Goal: Task Accomplishment & Management: Use online tool/utility

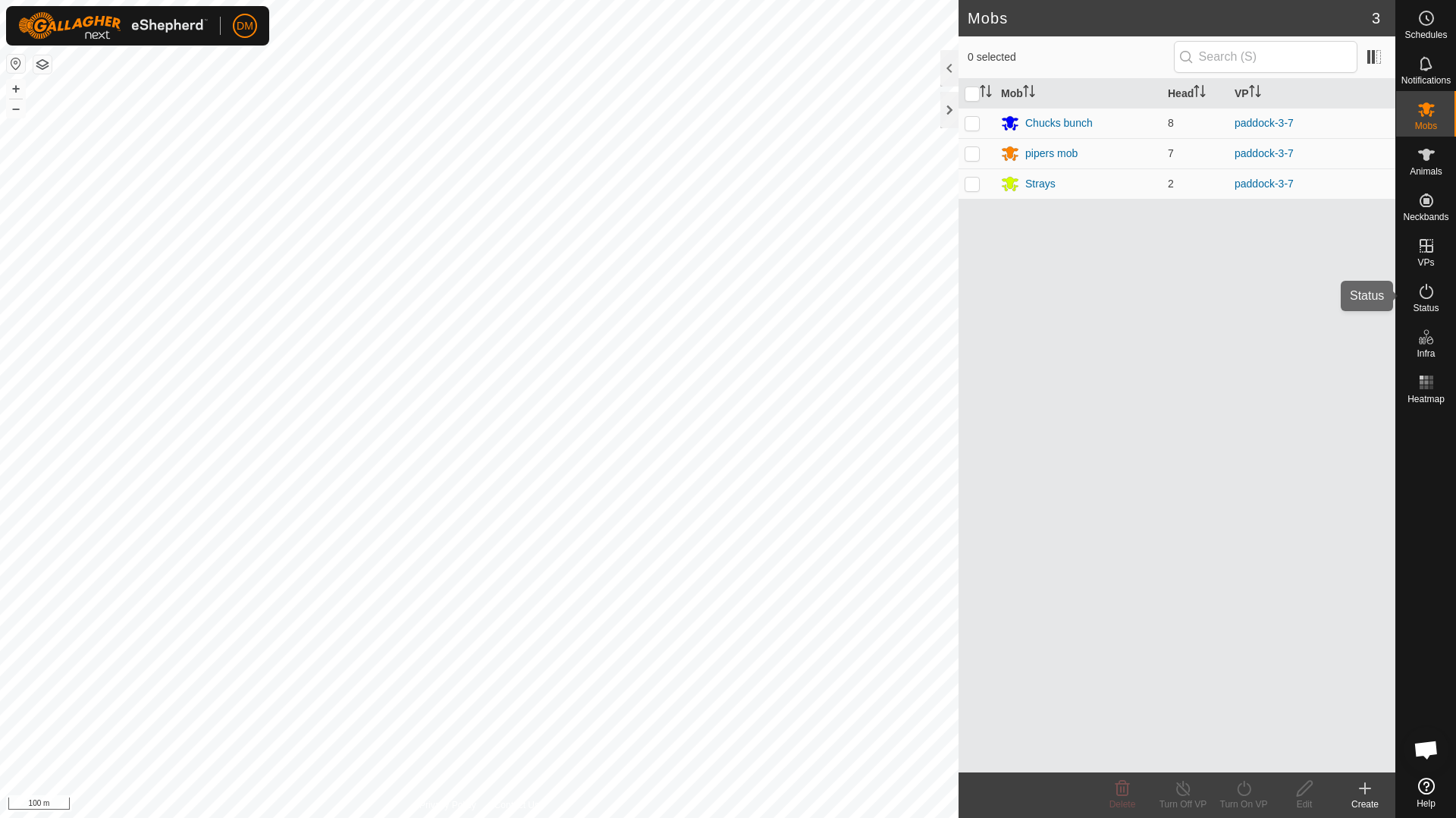
click at [1431, 294] on icon at bounding box center [1426, 292] width 19 height 19
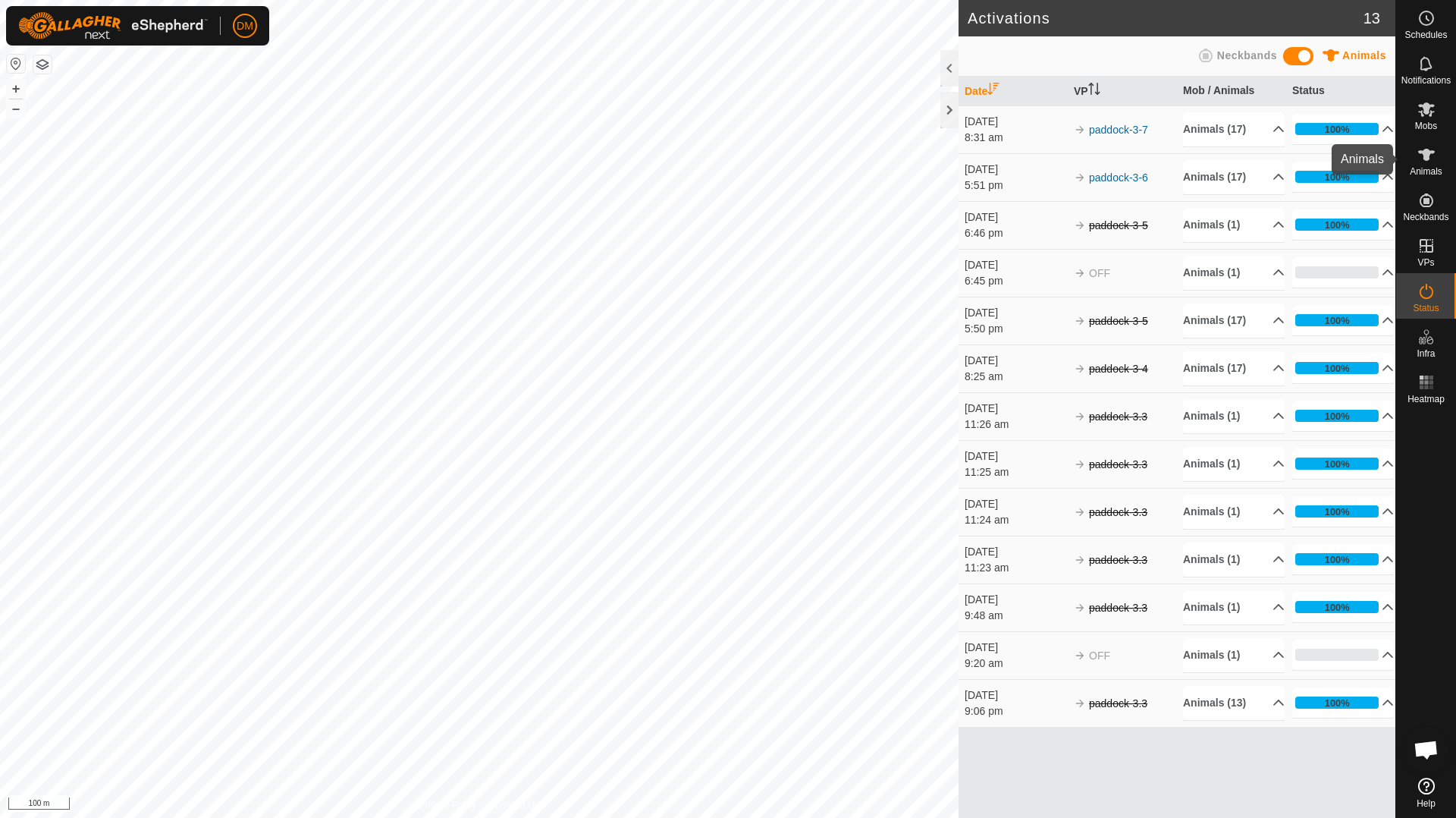
click at [1425, 160] on icon at bounding box center [1426, 155] width 19 height 19
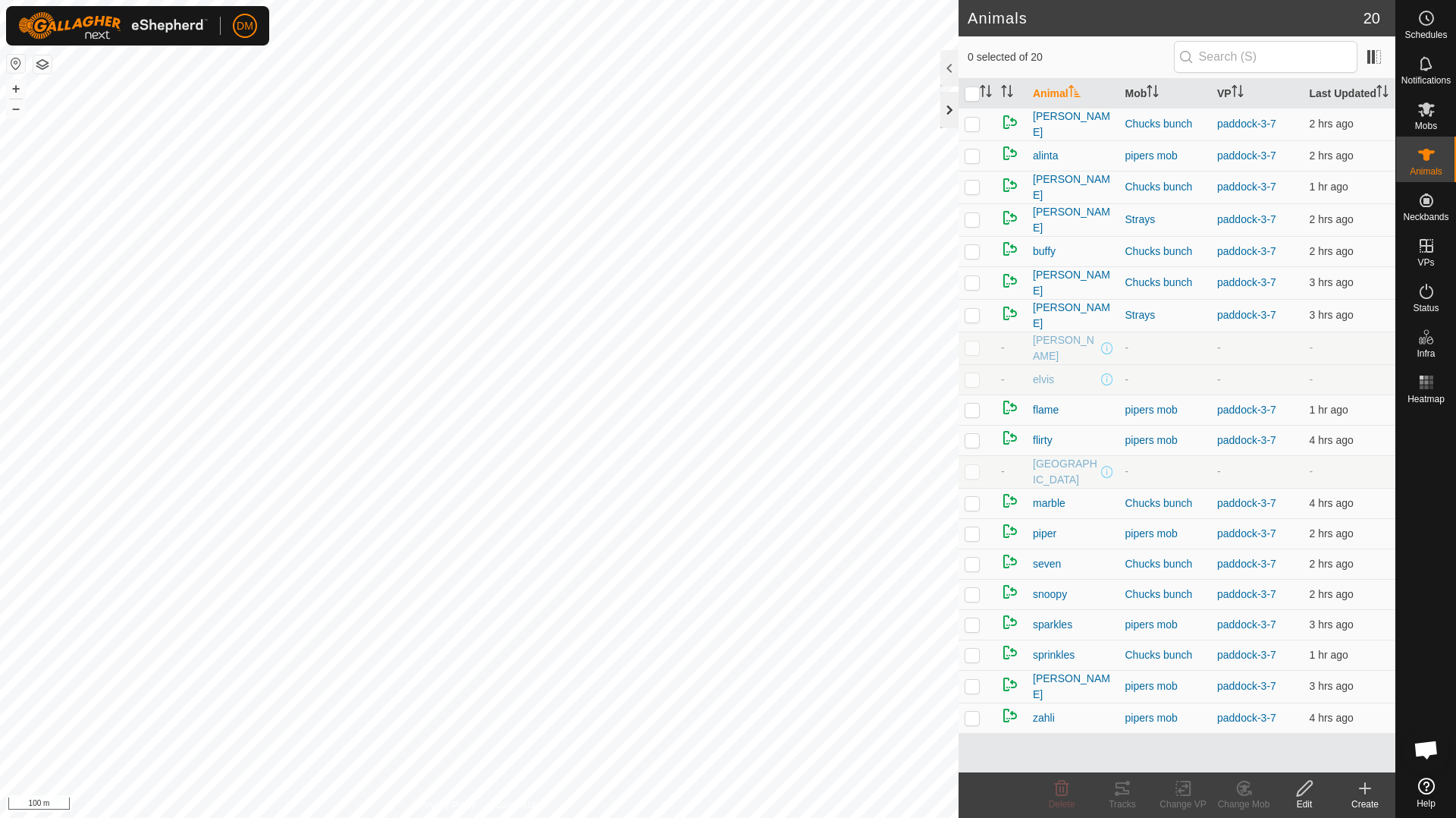
click at [948, 108] on div at bounding box center [949, 109] width 19 height 36
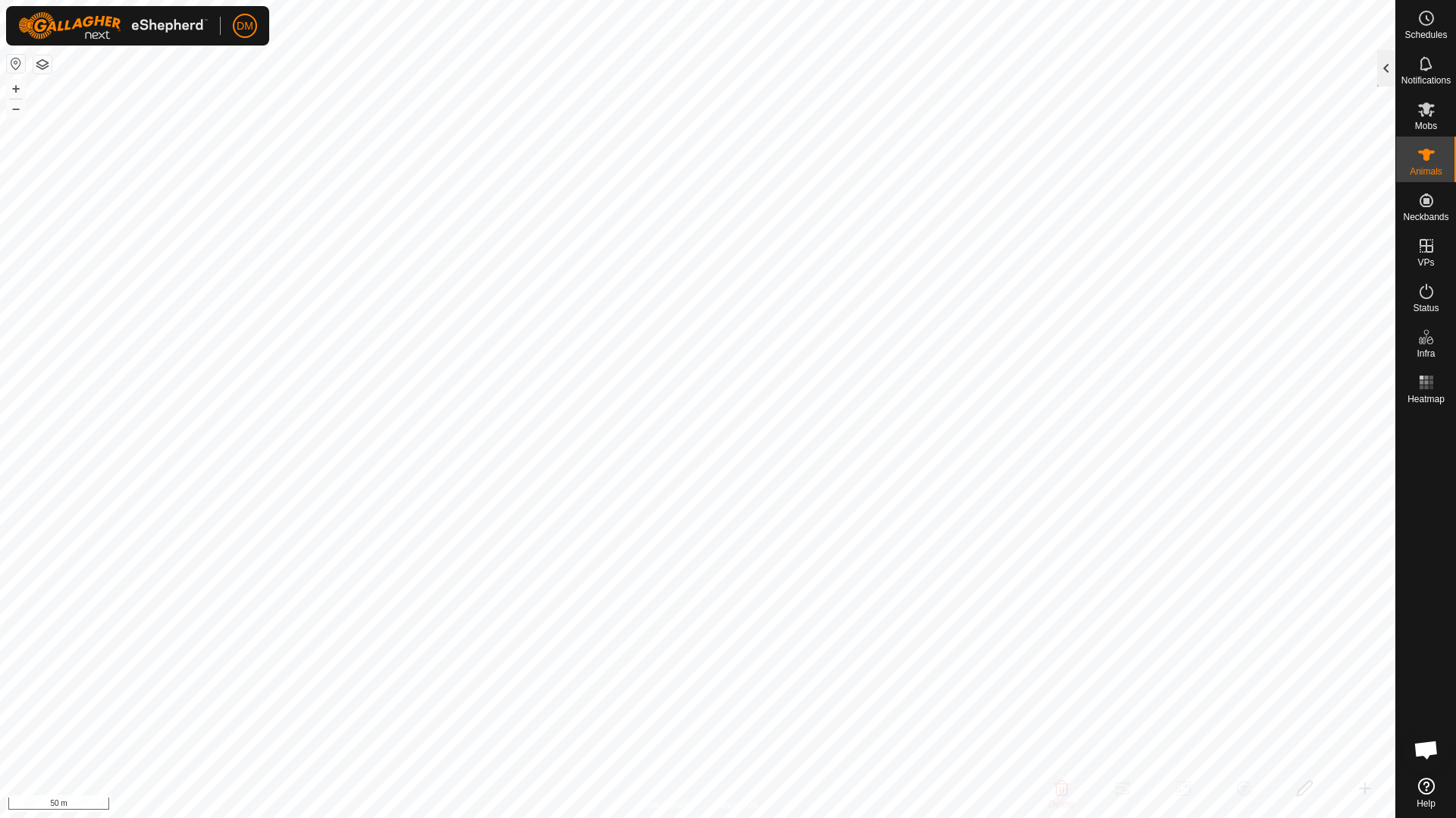
click at [1383, 65] on div at bounding box center [1387, 68] width 19 height 36
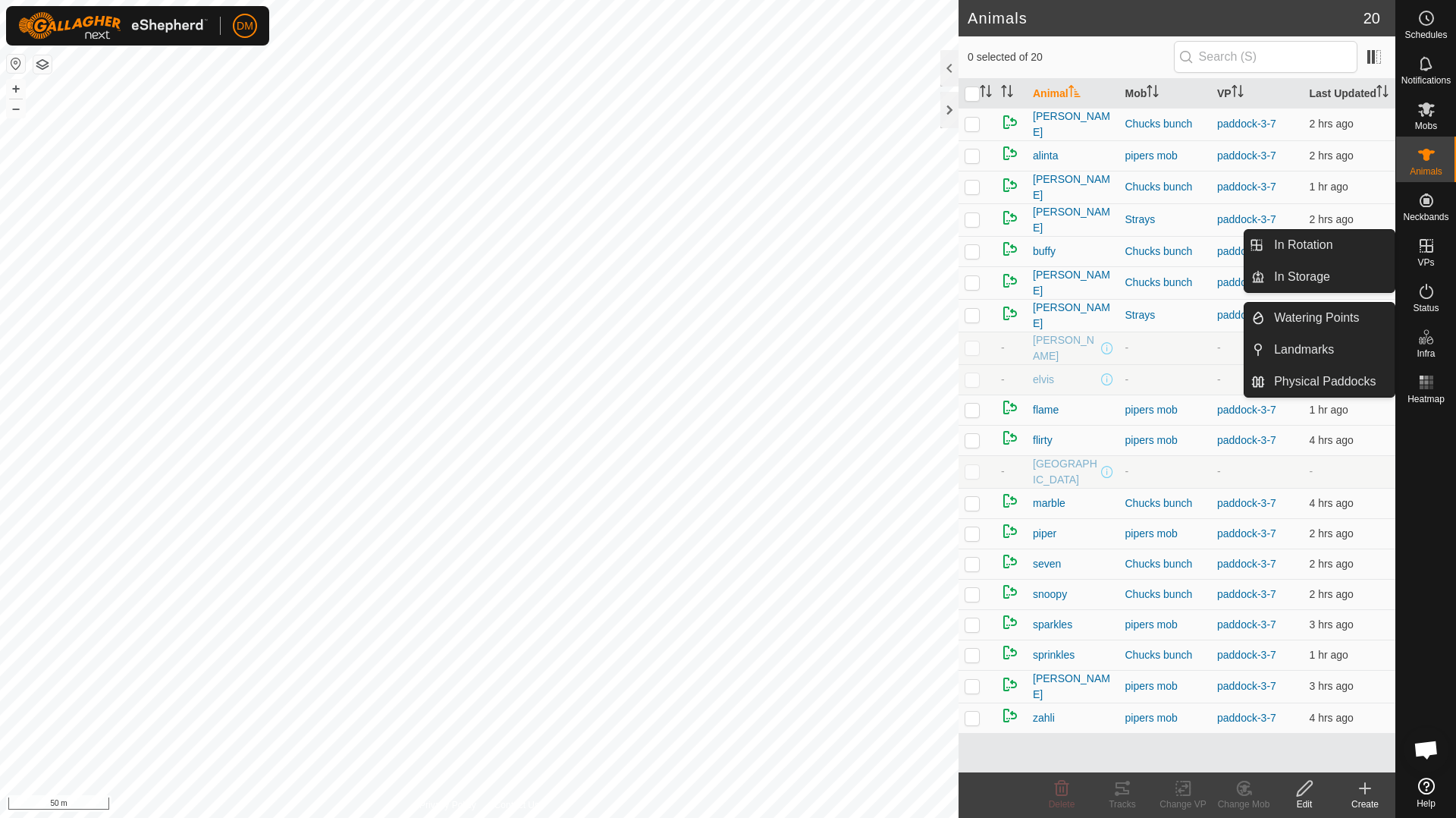
click at [1421, 258] on span "VPs" at bounding box center [1425, 262] width 17 height 9
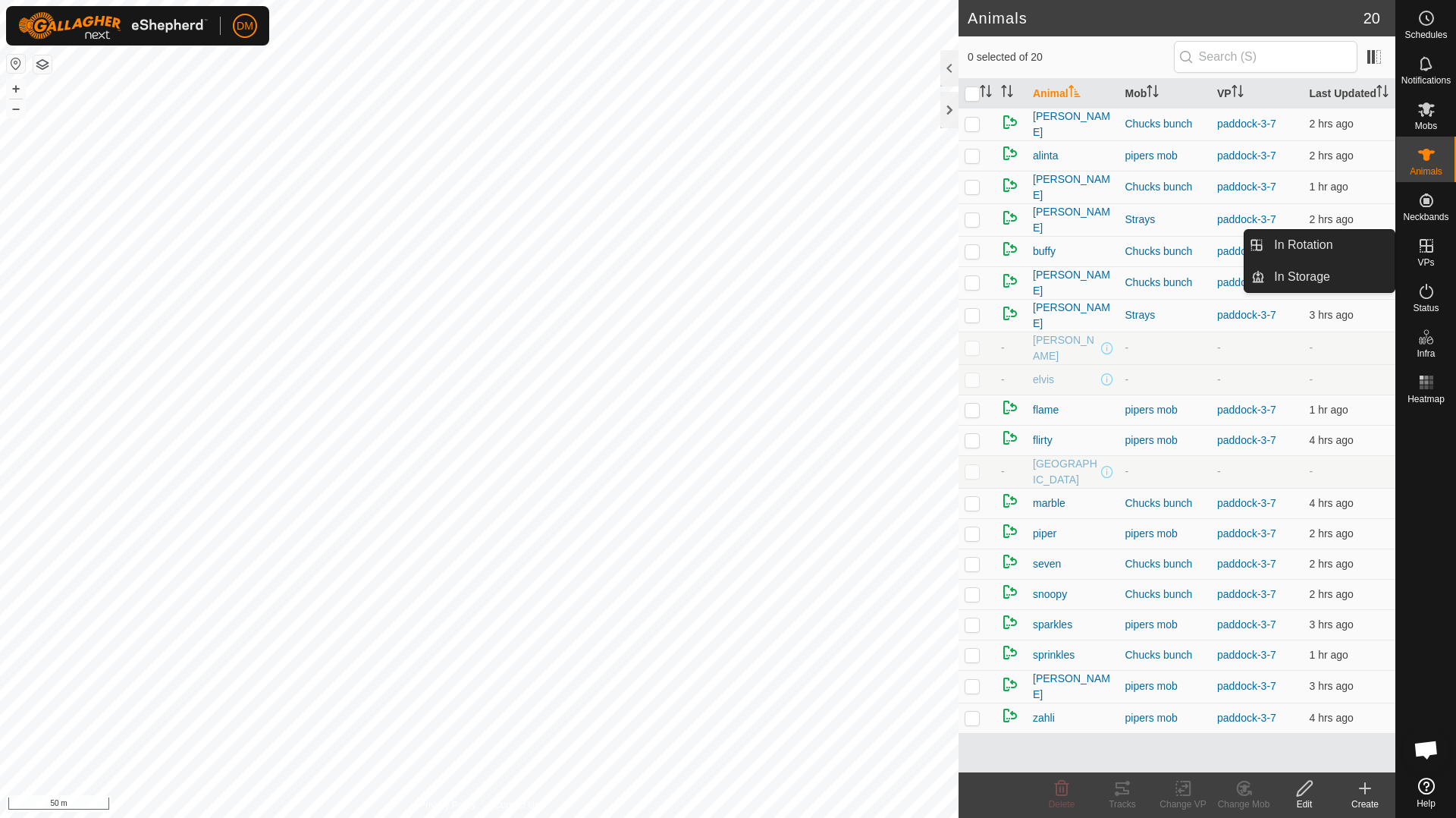
click at [1429, 247] on icon at bounding box center [1426, 245] width 19 height 19
click at [1317, 236] on link "In Rotation" at bounding box center [1330, 245] width 130 height 31
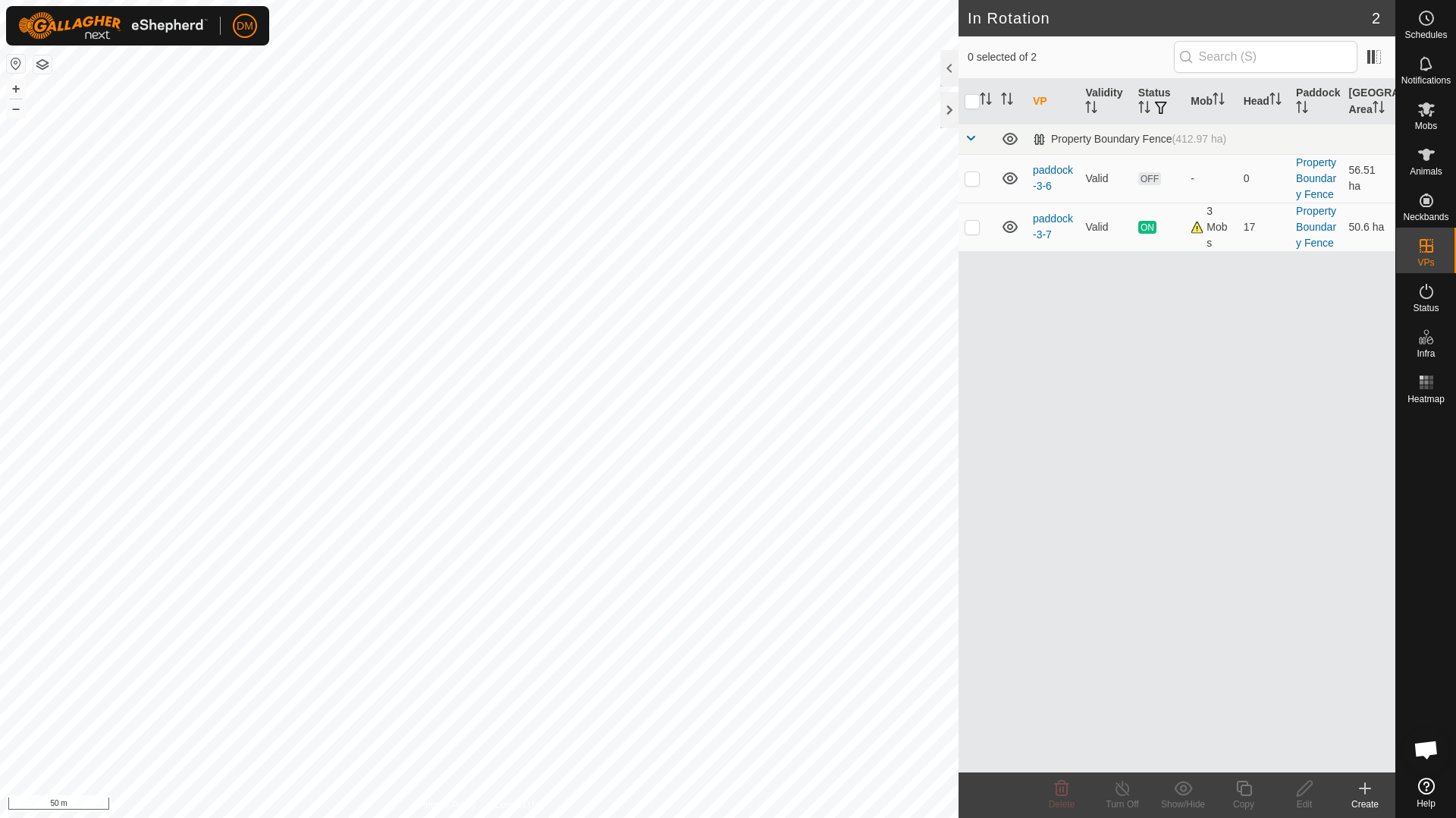
click at [1361, 793] on icon at bounding box center [1365, 788] width 19 height 19
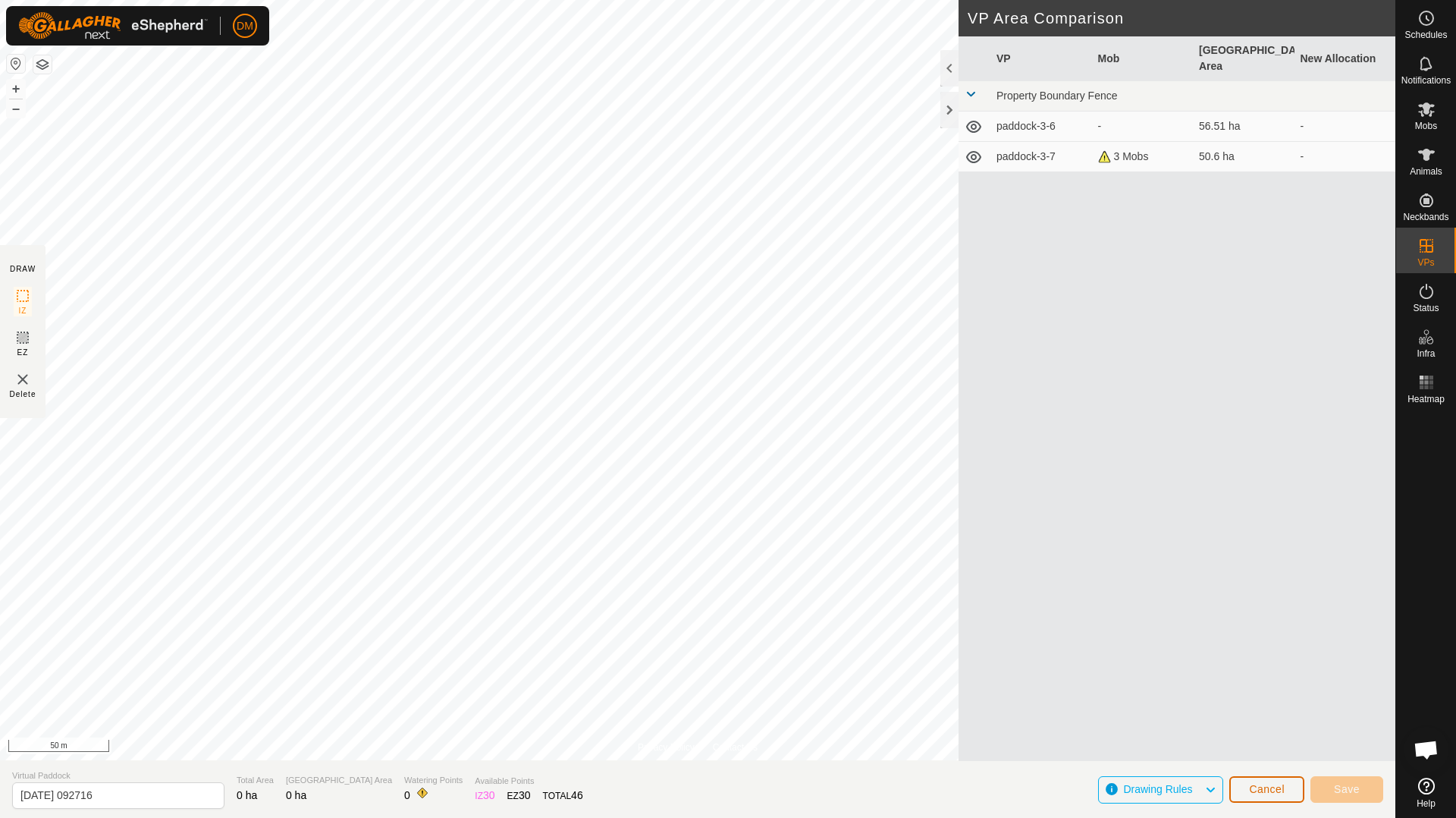
click at [1274, 795] on button "Cancel" at bounding box center [1266, 789] width 75 height 27
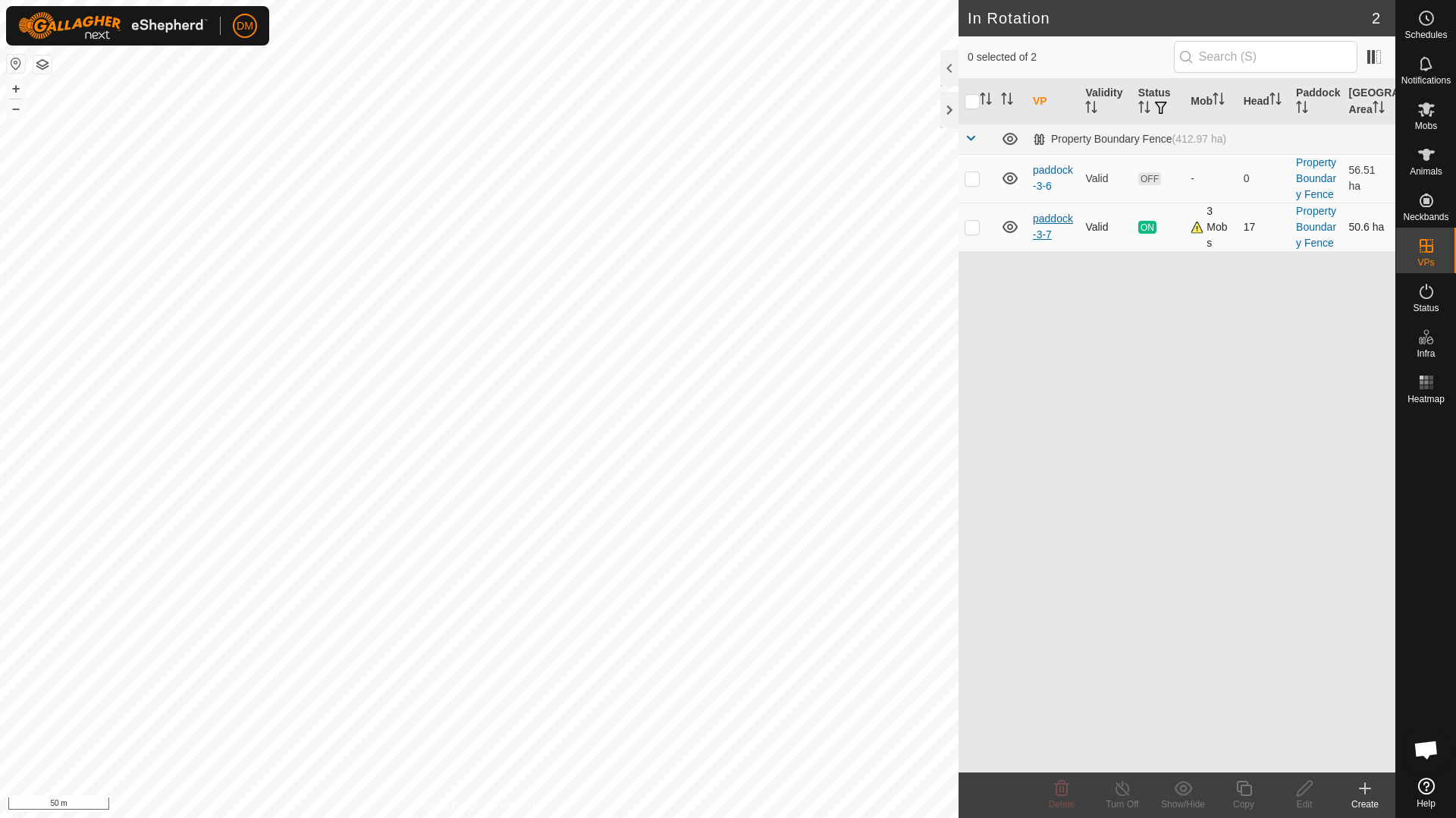
click at [1052, 219] on link "paddock-3-7" at bounding box center [1052, 226] width 40 height 28
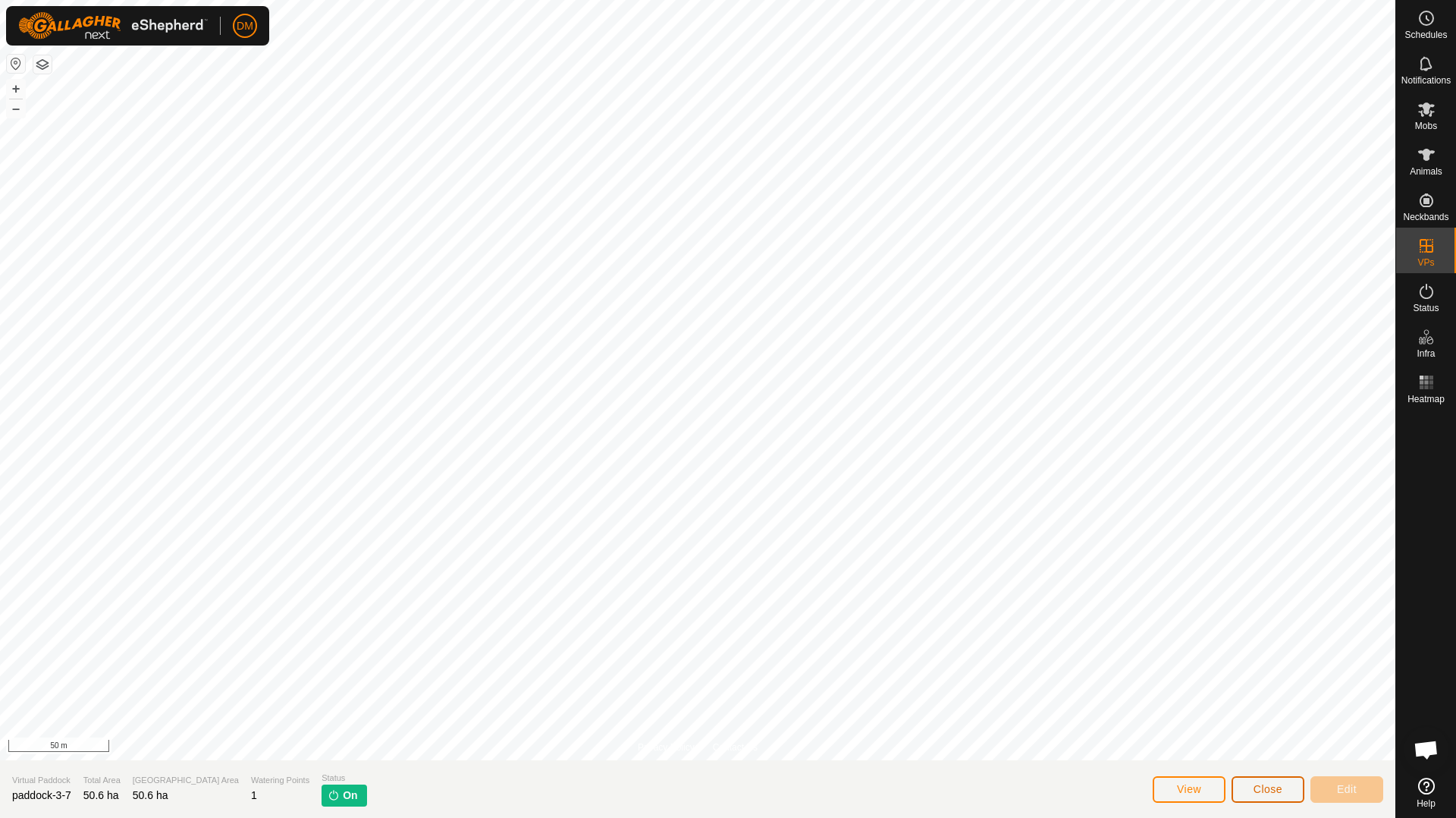
click at [1269, 794] on span "Close" at bounding box center [1267, 788] width 29 height 12
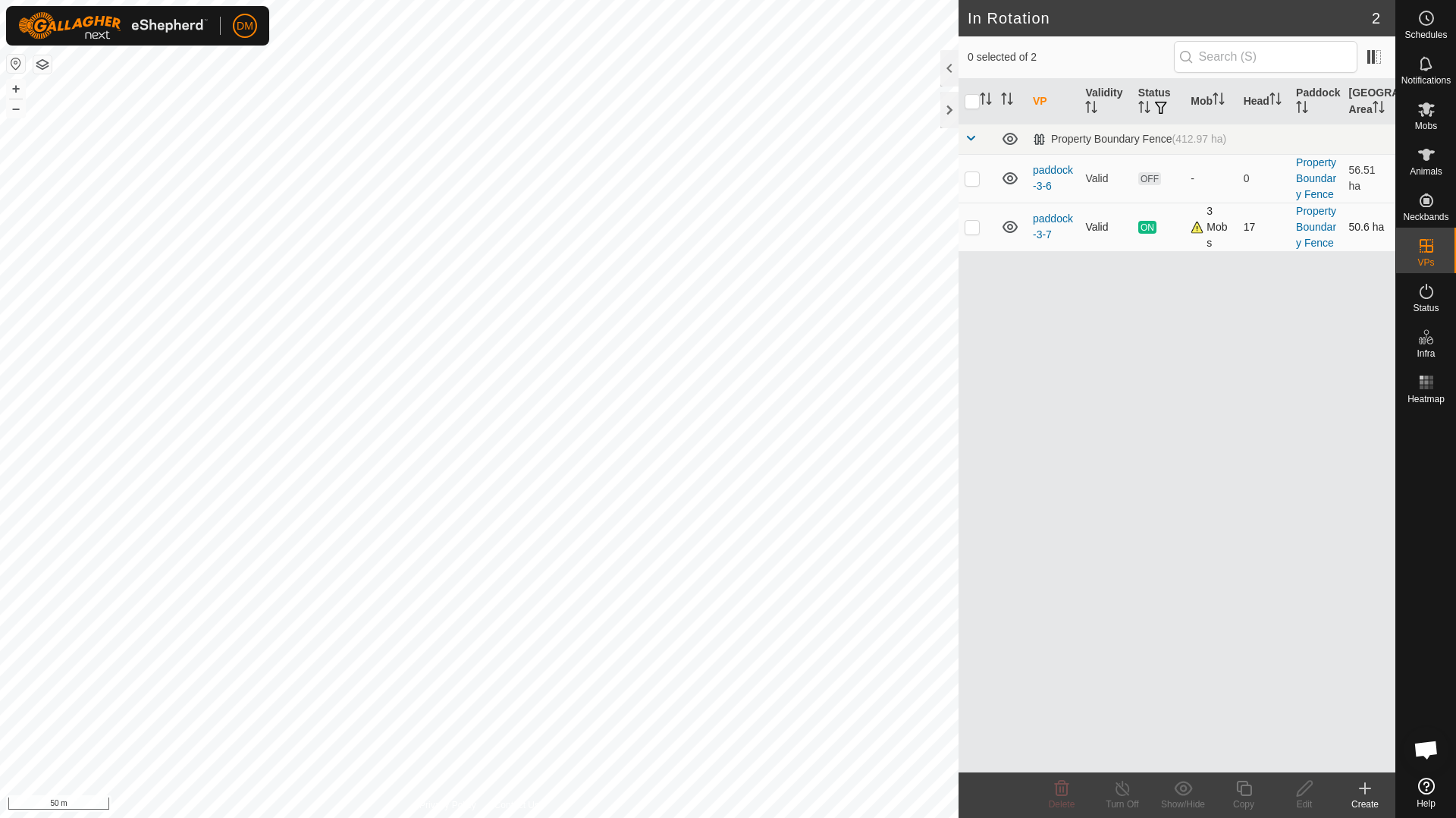
click at [972, 228] on p-checkbox at bounding box center [972, 226] width 15 height 12
checkbox input "true"
click at [1246, 789] on icon at bounding box center [1244, 788] width 19 height 19
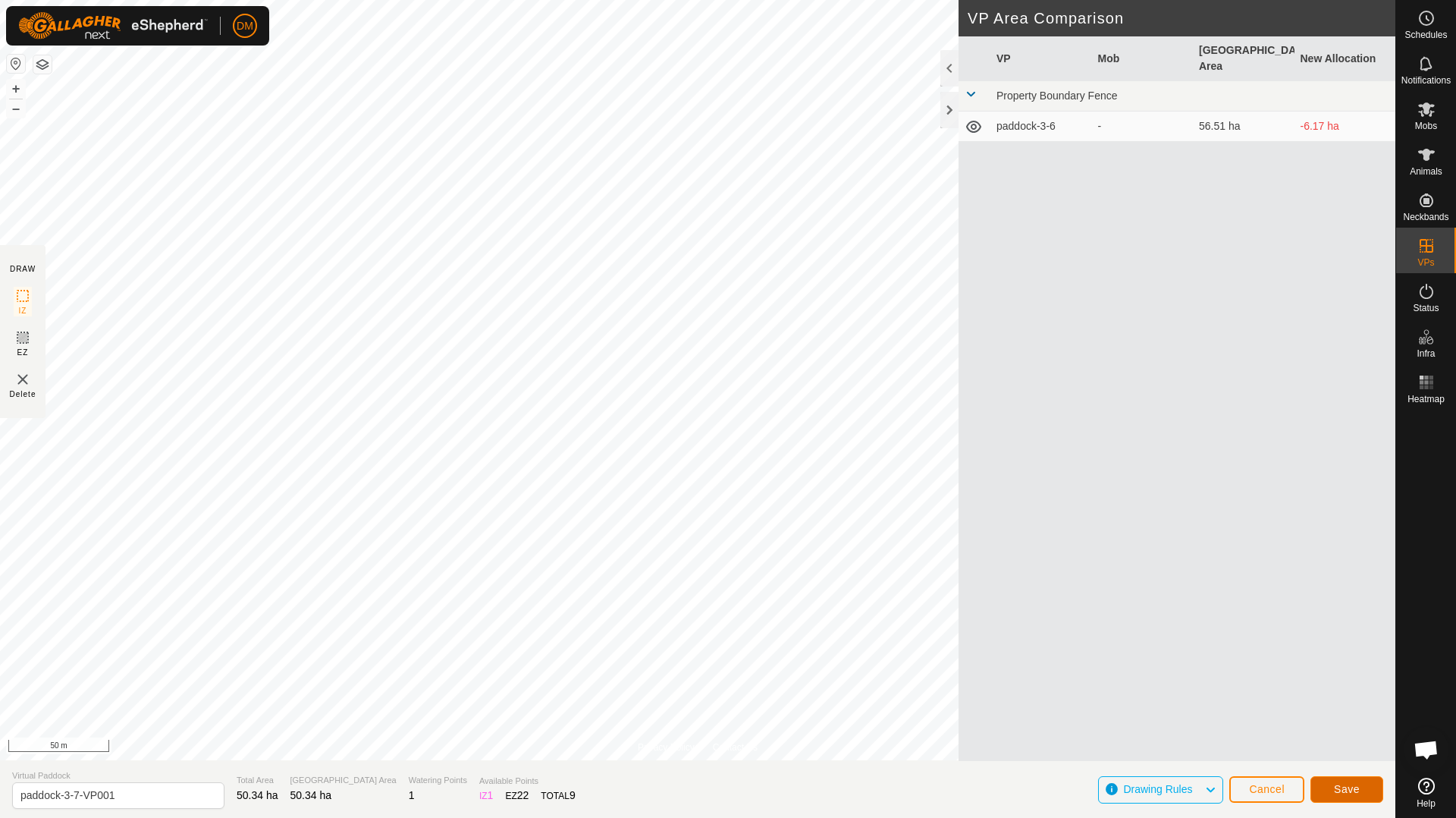
click at [1362, 794] on button "Save" at bounding box center [1347, 789] width 73 height 27
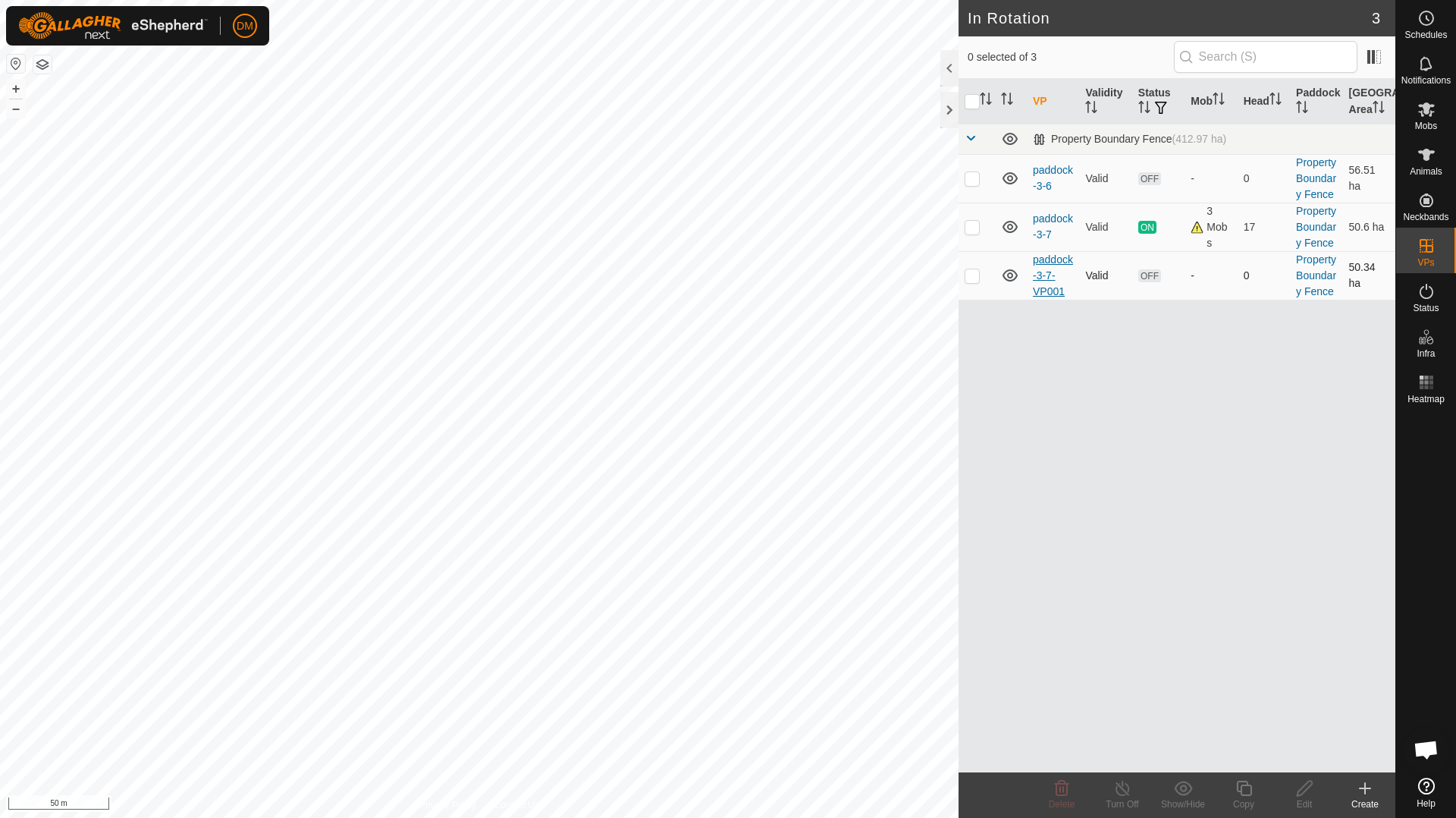
click at [1042, 259] on link "paddock-3-7-VP001" at bounding box center [1052, 274] width 40 height 44
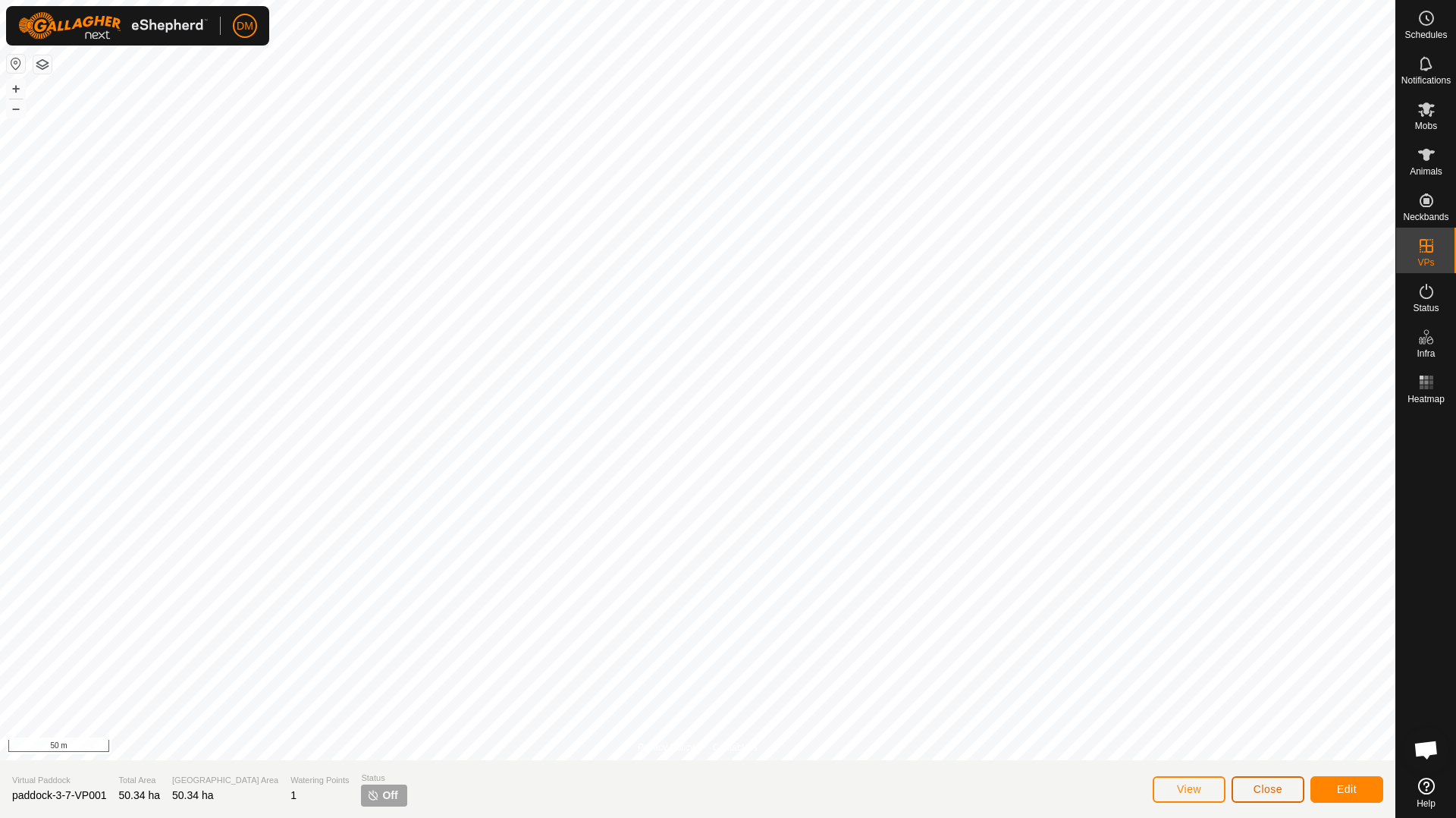
click at [1261, 792] on span "Close" at bounding box center [1267, 788] width 29 height 12
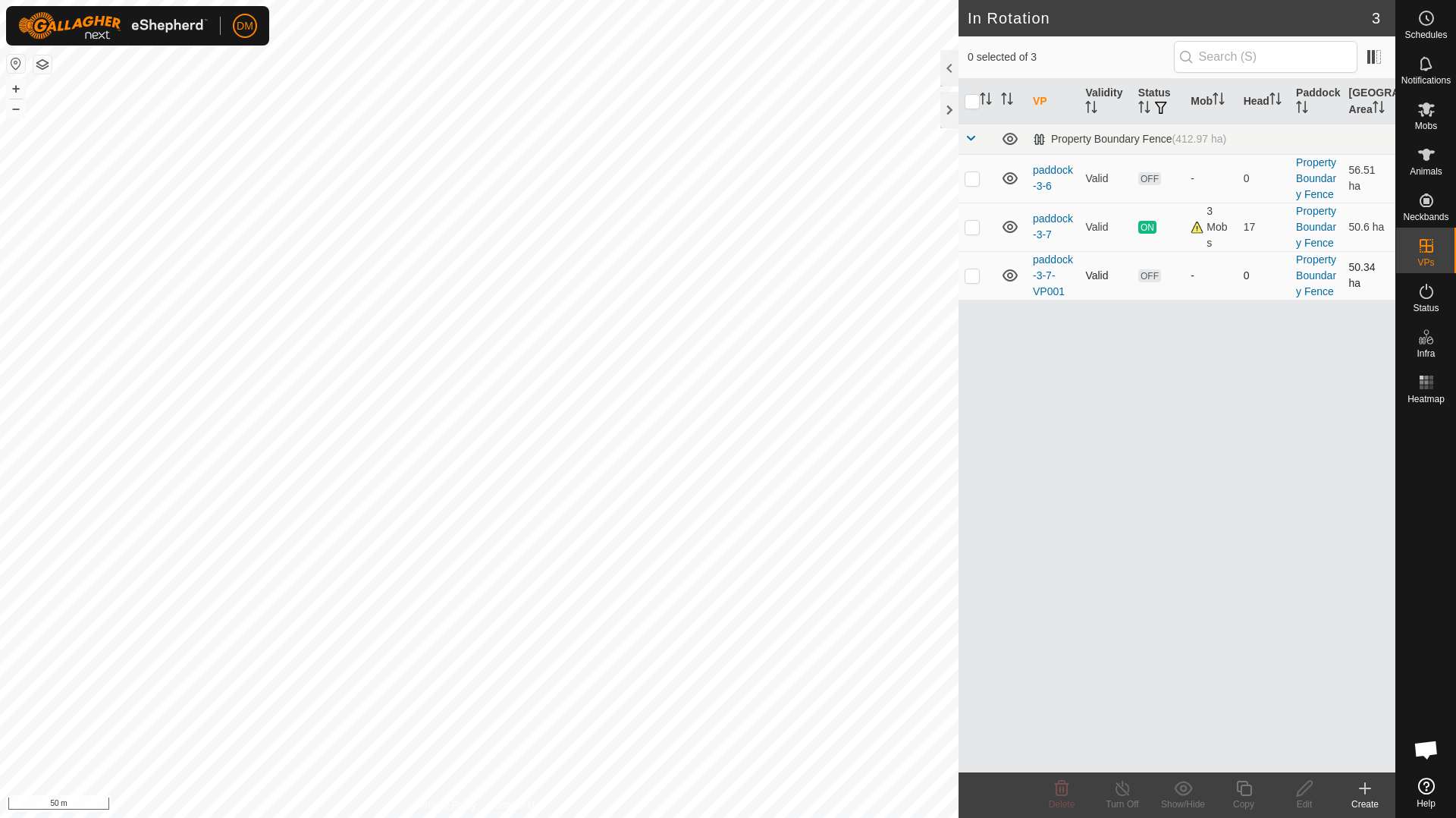
click at [968, 279] on p-checkbox at bounding box center [972, 275] width 15 height 12
checkbox input "true"
click at [1303, 791] on icon at bounding box center [1304, 788] width 19 height 19
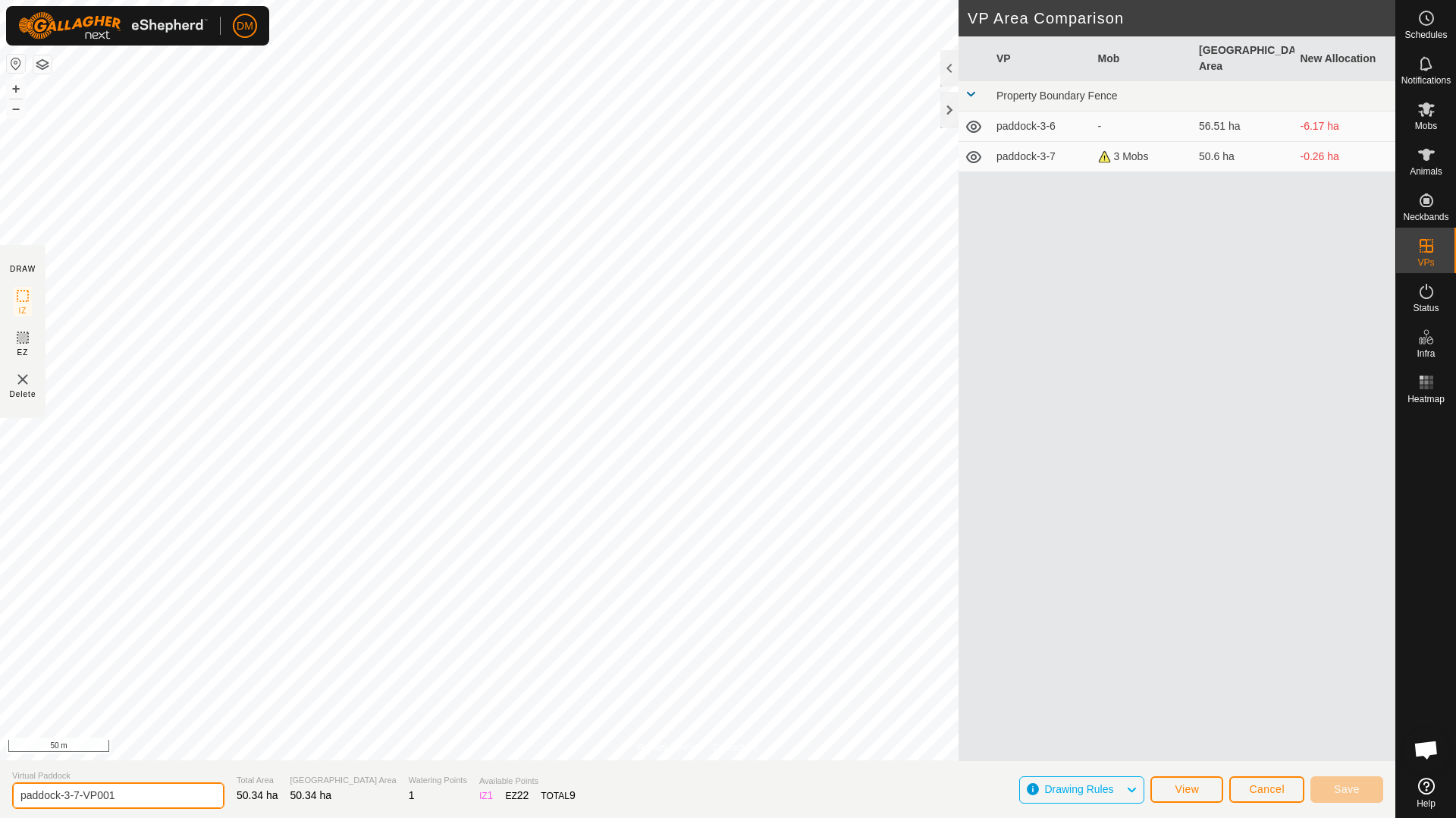
click at [127, 799] on input "paddock-3-7-VP001" at bounding box center [118, 795] width 212 height 27
type input "paddock-3-8"
click at [1339, 787] on span "Save" at bounding box center [1347, 788] width 26 height 12
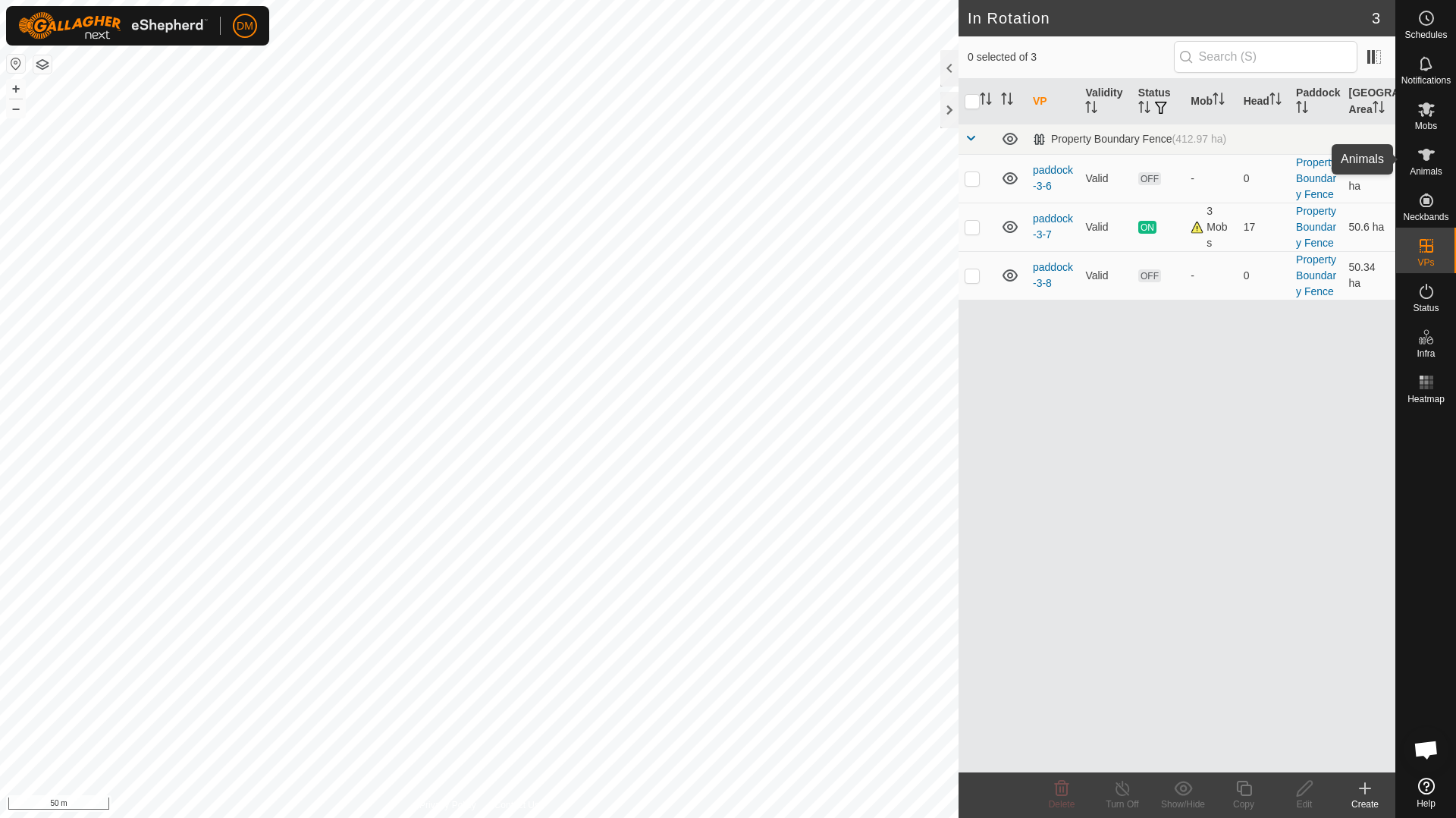
click at [1433, 157] on icon at bounding box center [1426, 155] width 19 height 19
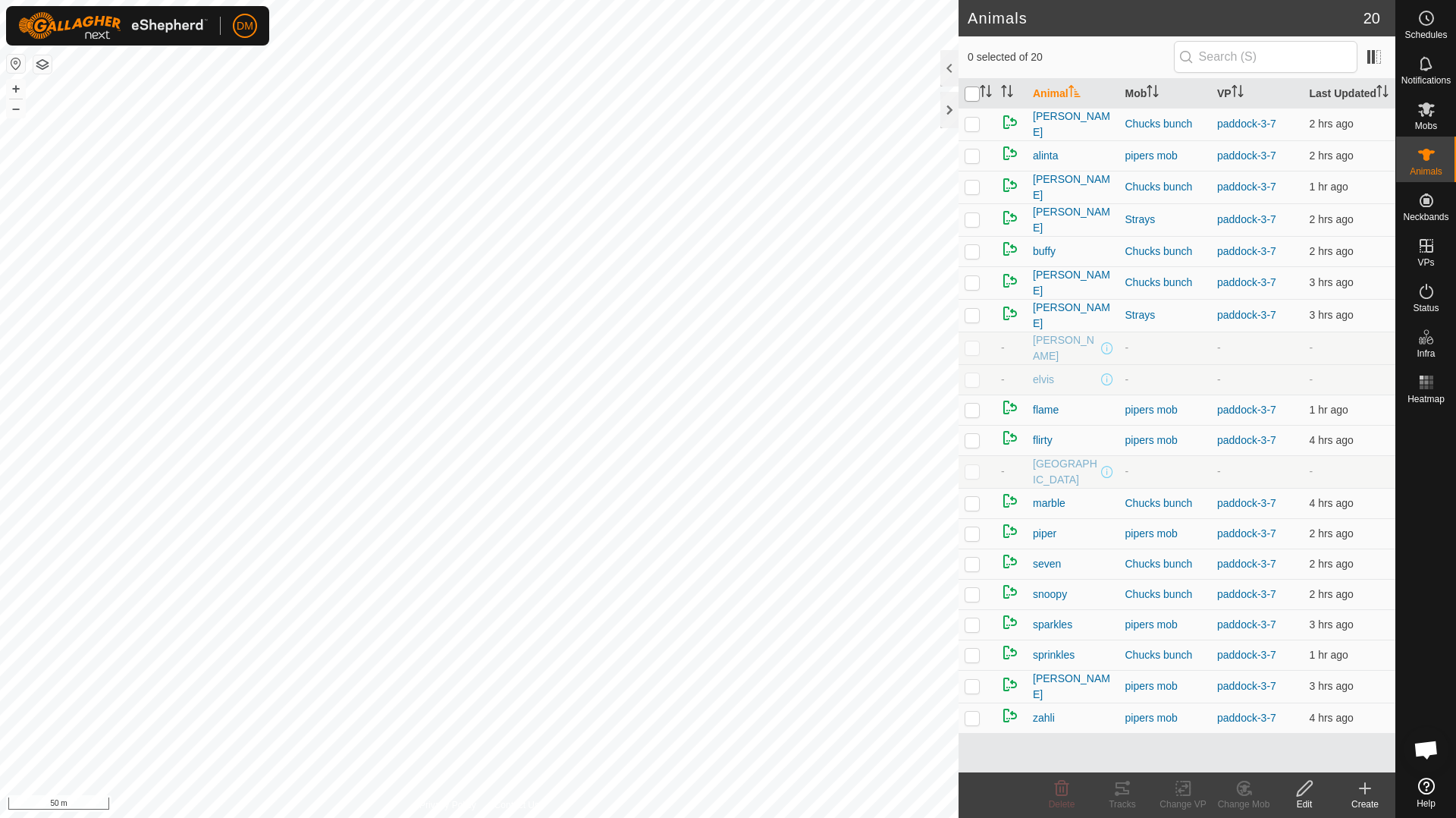
click at [973, 100] on input "checkbox" at bounding box center [972, 94] width 15 height 15
checkbox input "true"
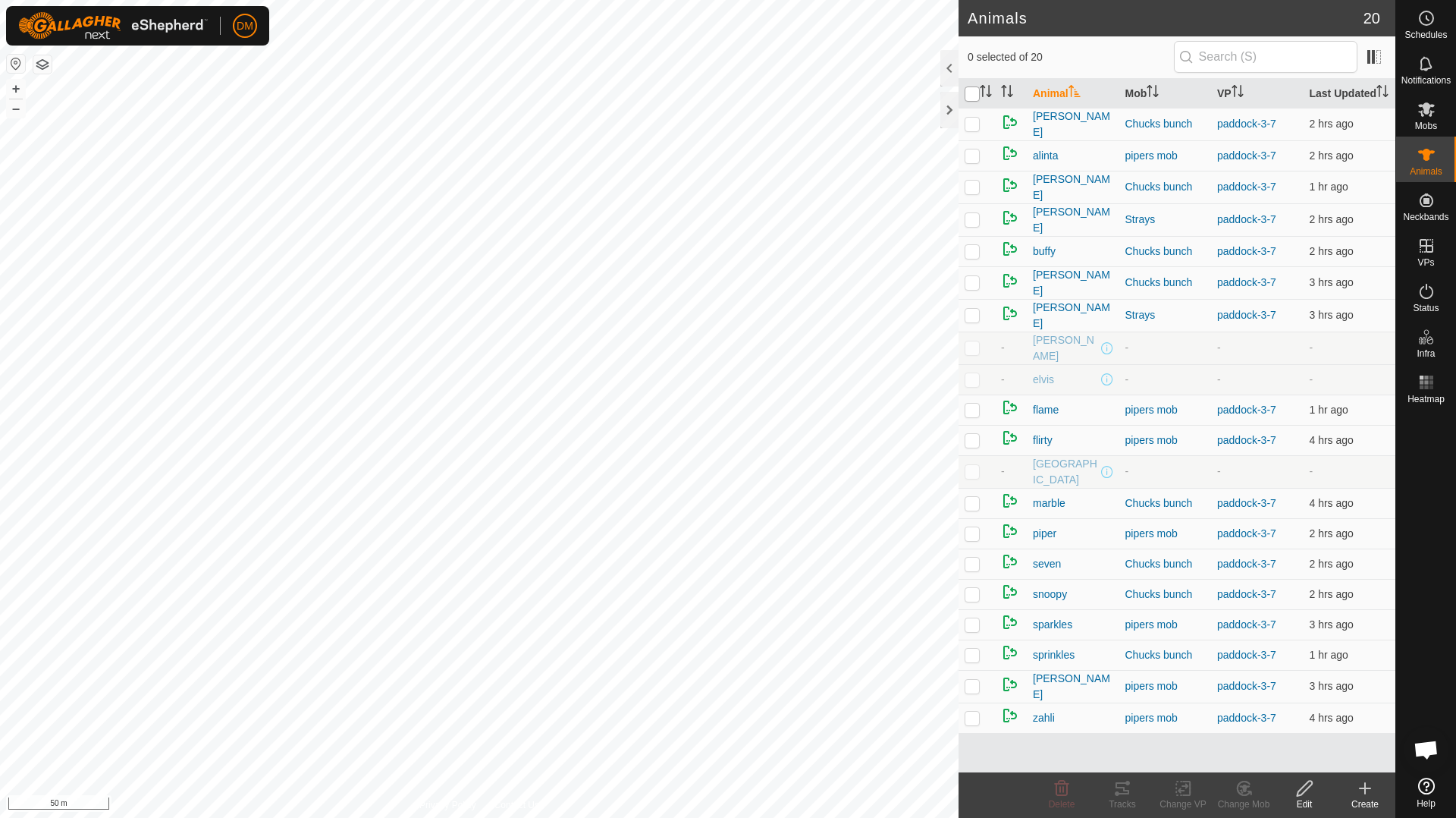
checkbox input "true"
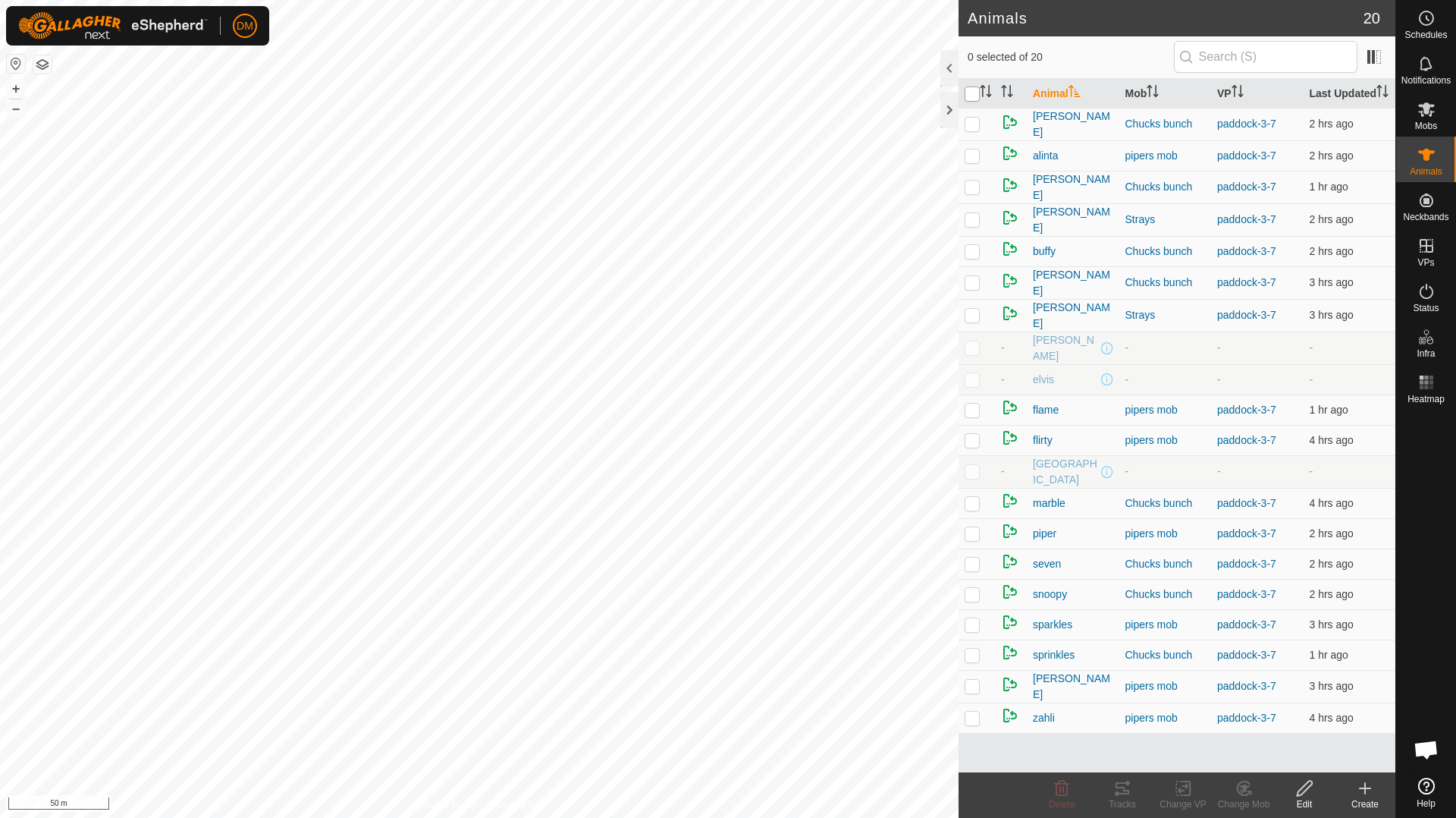
checkbox input "true"
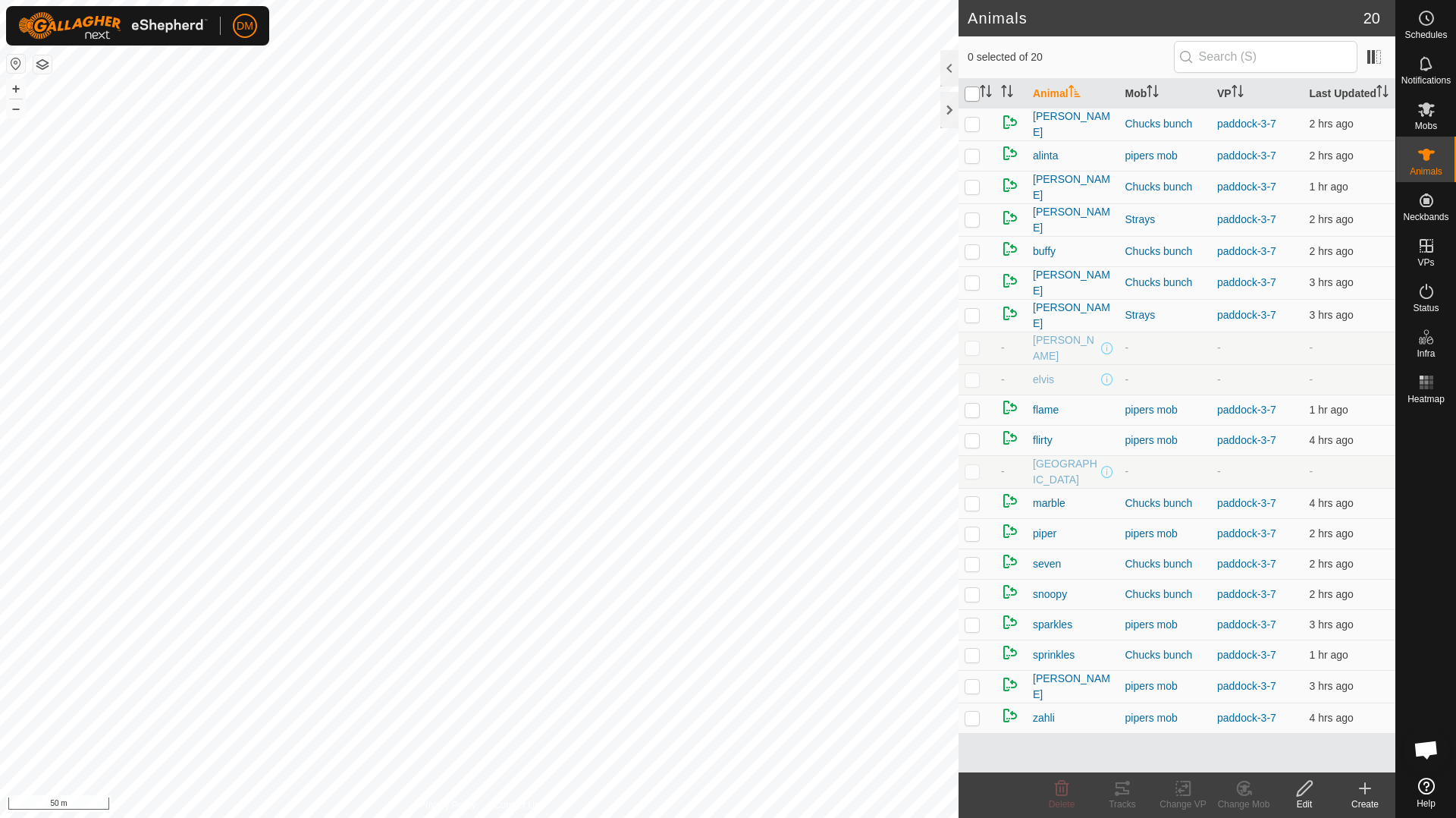
checkbox input "true"
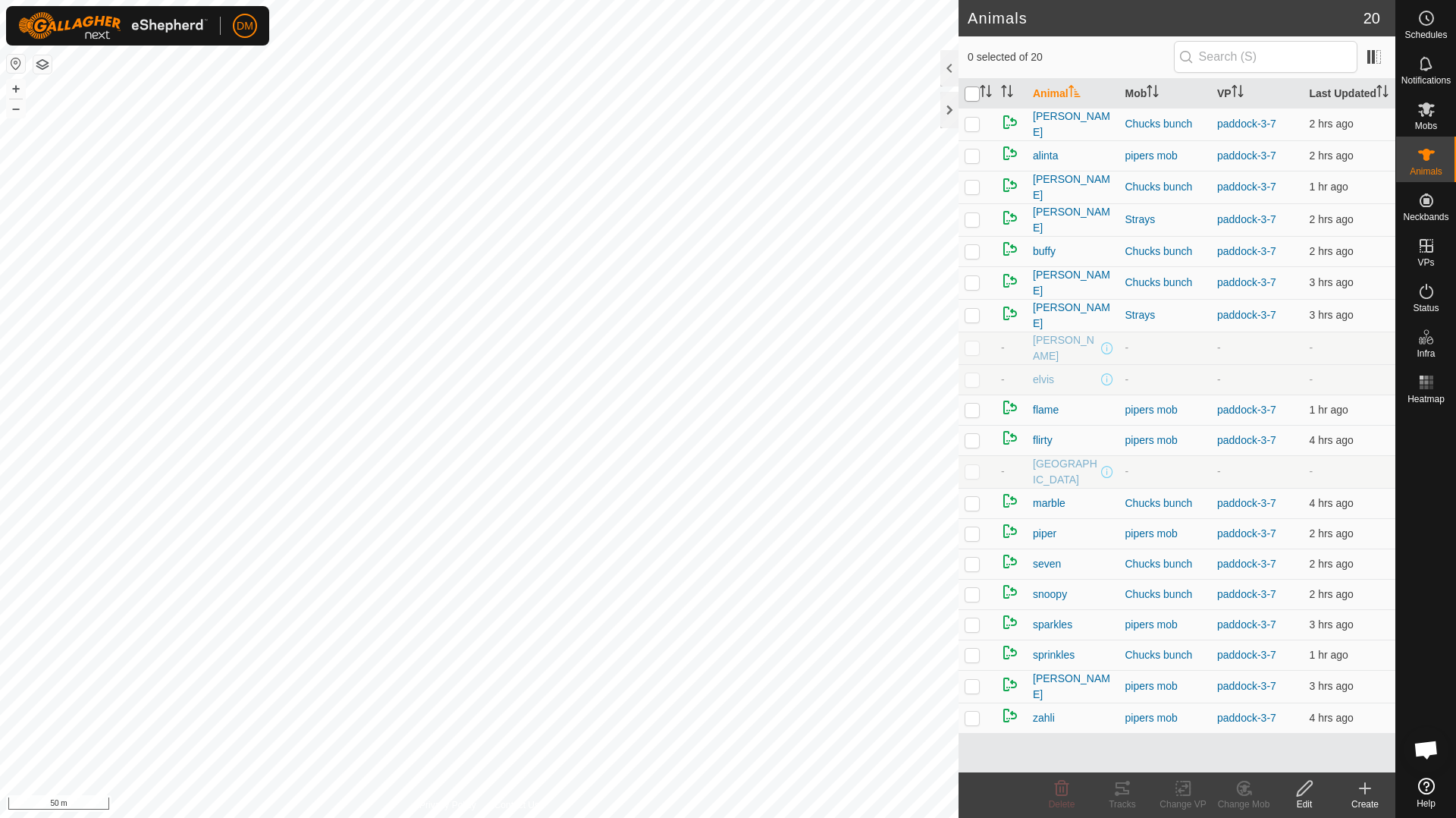
checkbox input "true"
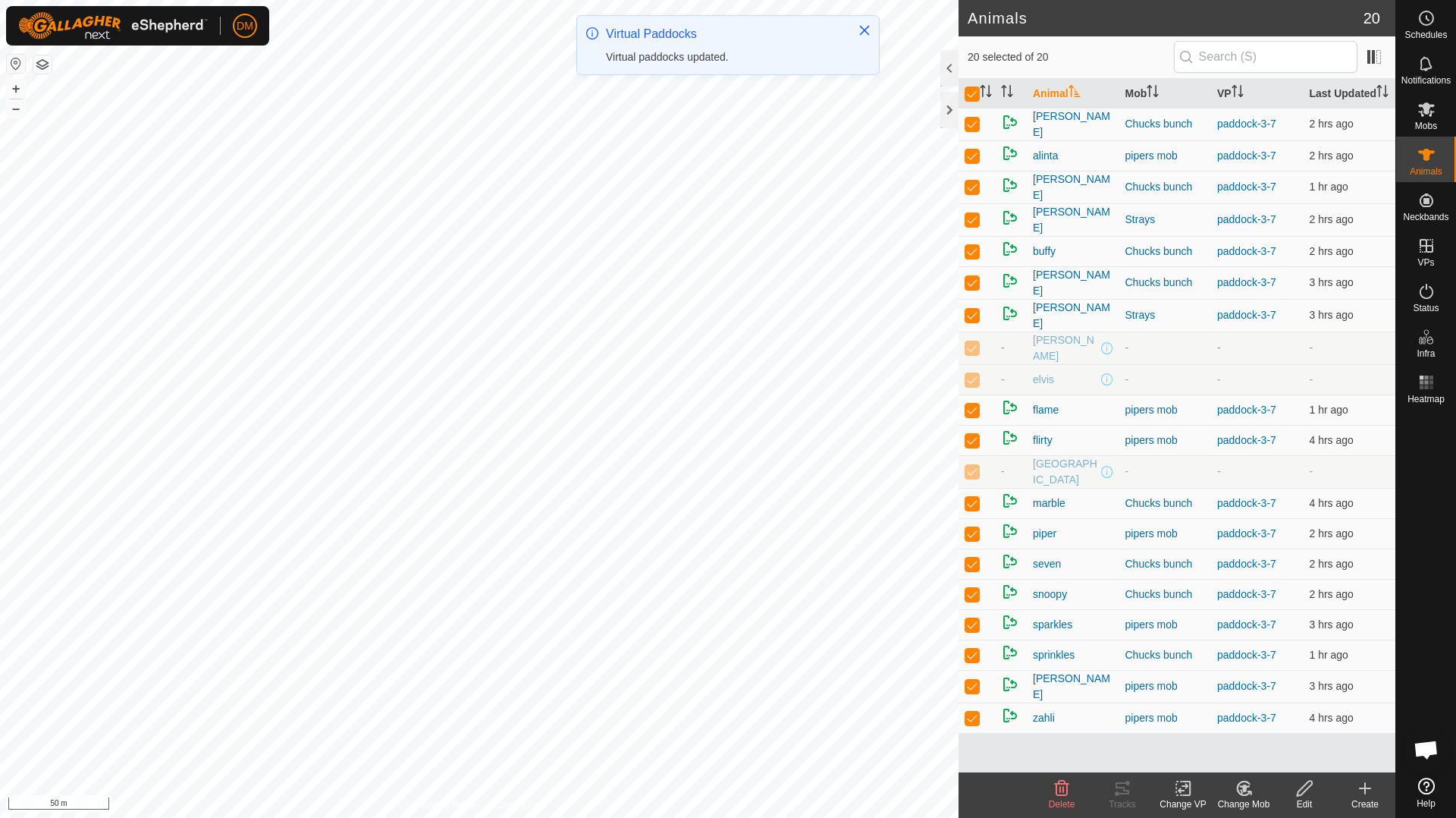
click at [971, 348] on p-checkbox at bounding box center [972, 346] width 15 height 12
checkbox input "false"
click at [969, 383] on p-checkbox at bounding box center [972, 379] width 15 height 12
checkbox input "false"
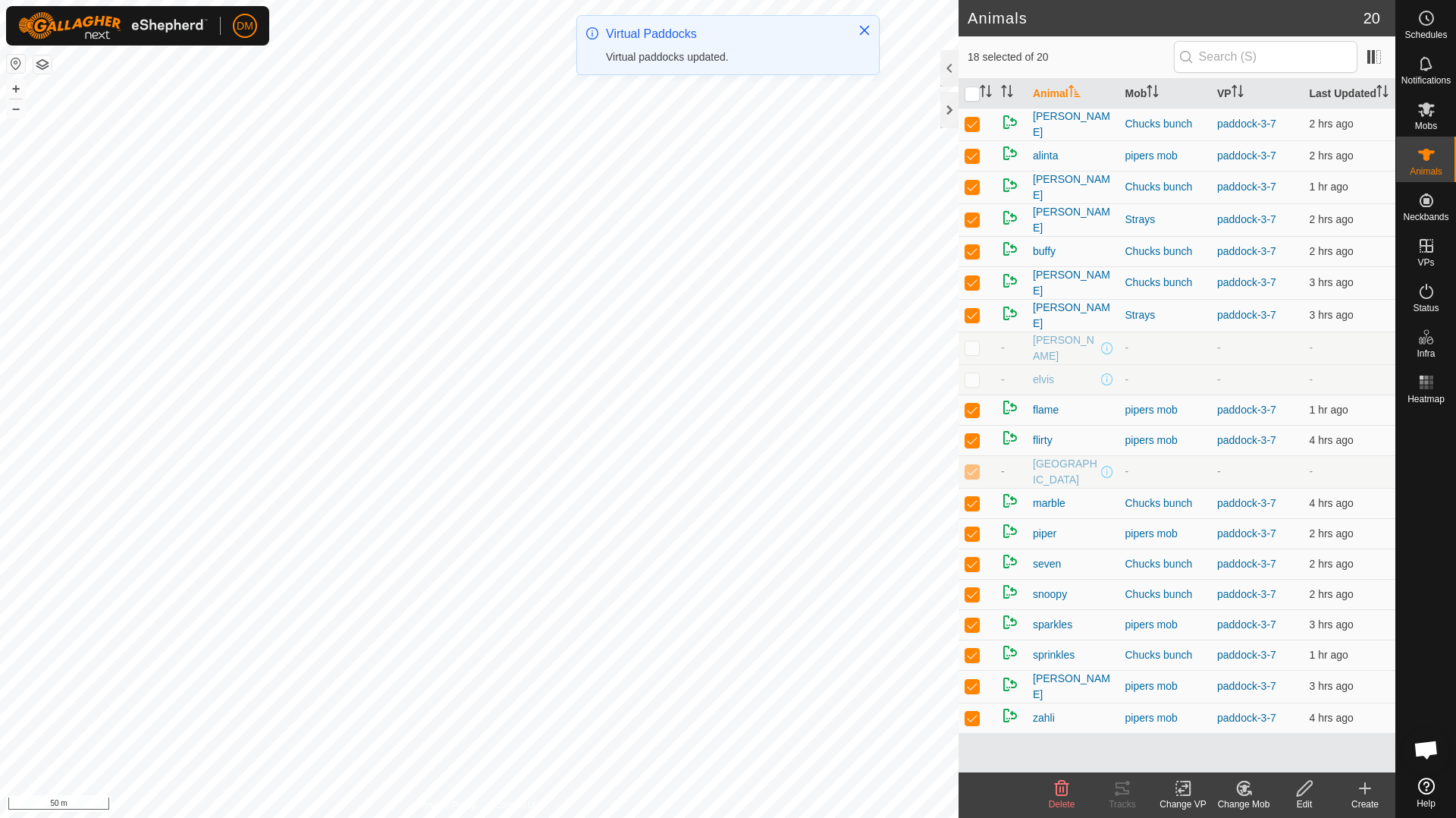
click at [973, 474] on p-checkbox at bounding box center [972, 471] width 15 height 12
checkbox input "false"
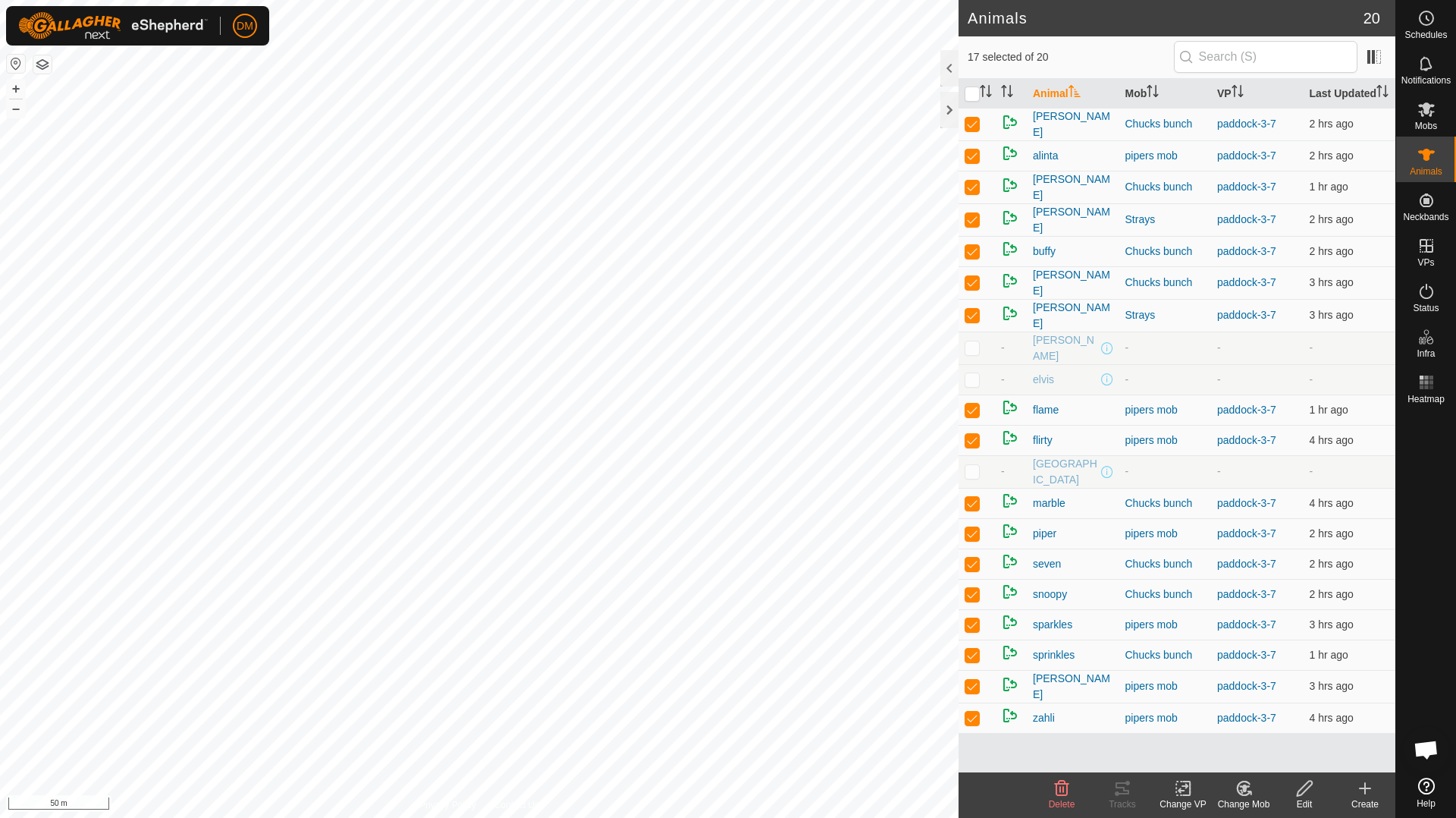
click at [1183, 789] on icon at bounding box center [1183, 788] width 19 height 19
click at [1253, 726] on link "Choose VP..." at bounding box center [1228, 723] width 150 height 31
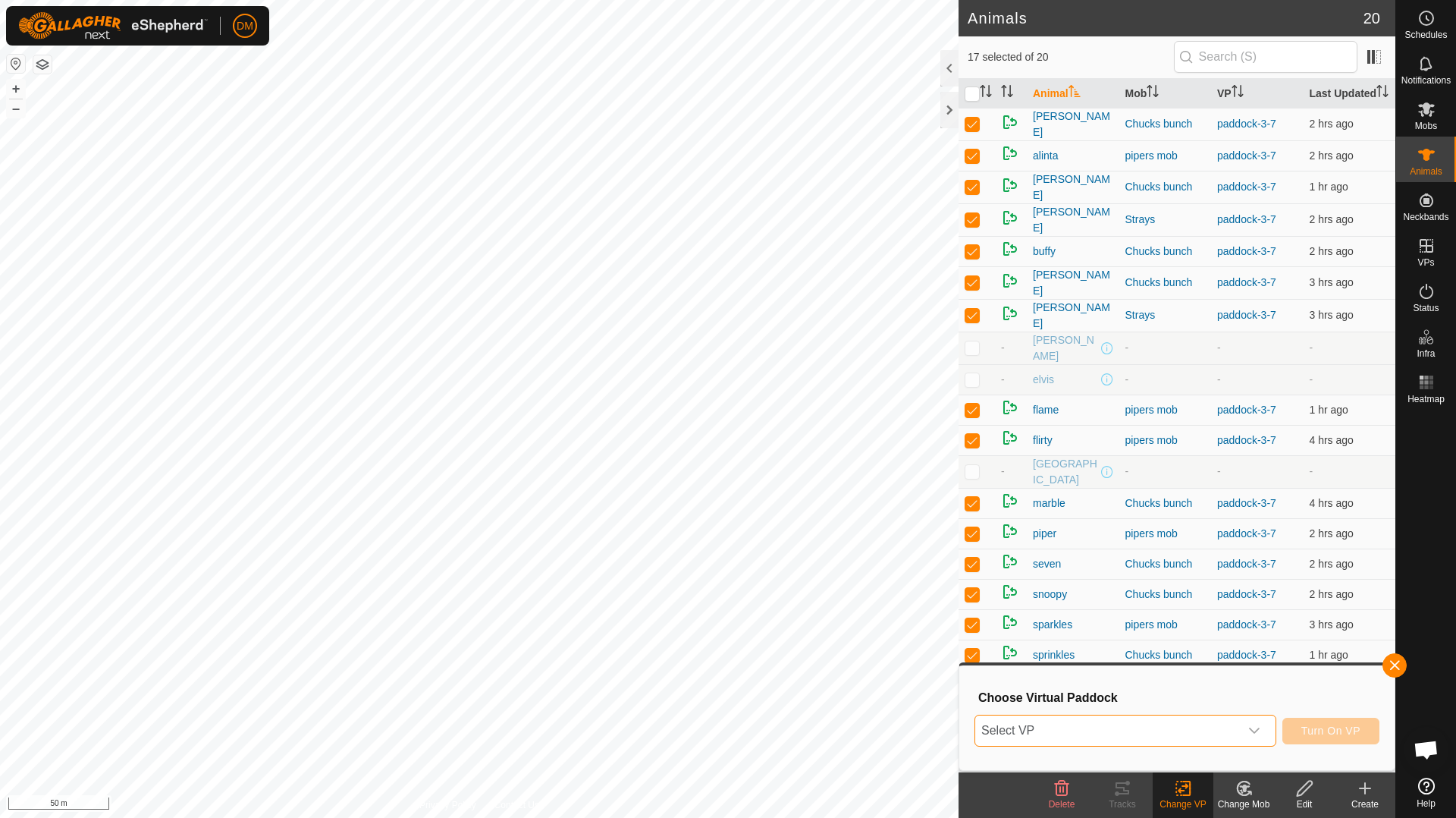
click at [1155, 736] on span "Select VP" at bounding box center [1107, 730] width 264 height 31
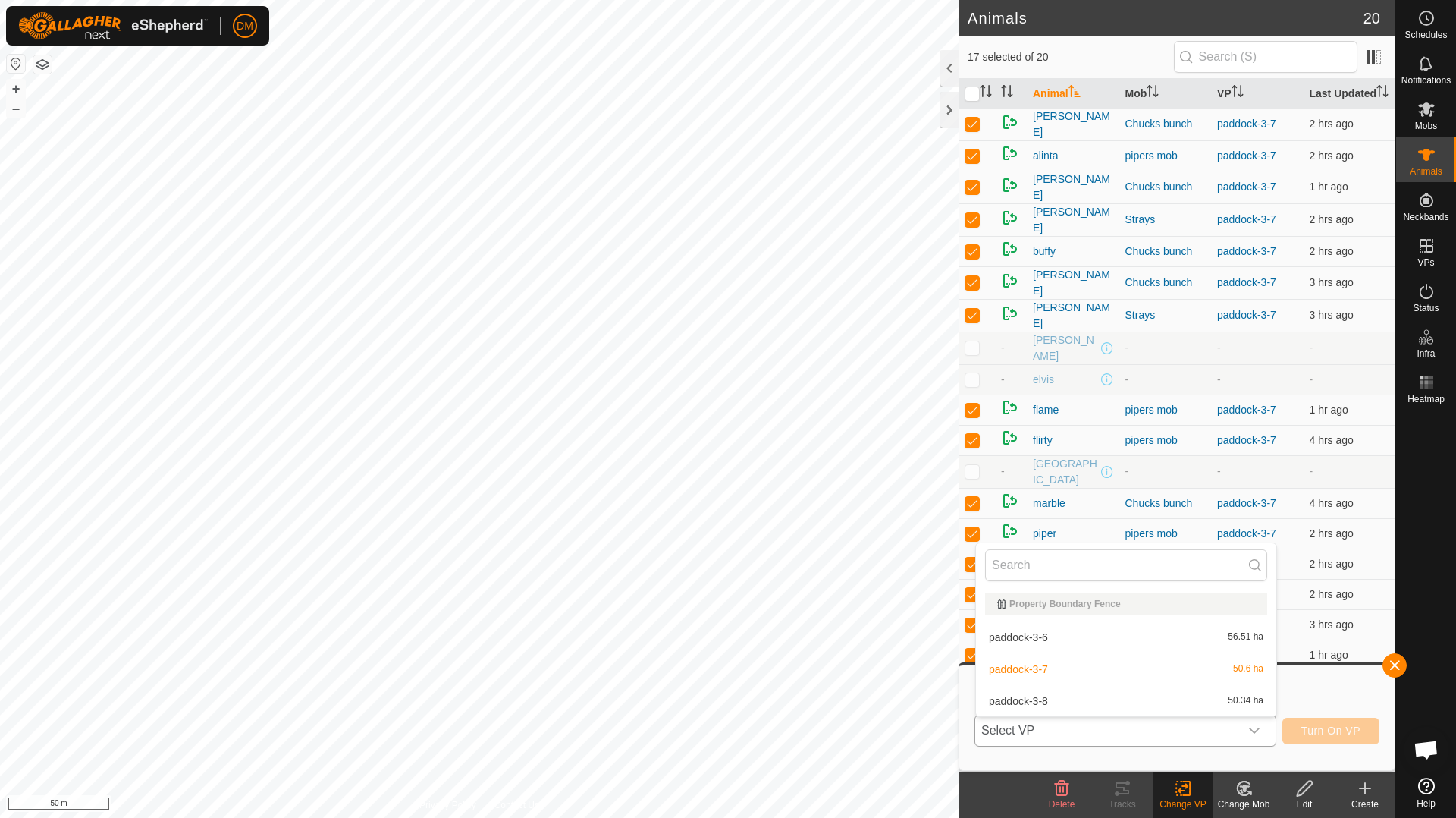
click at [1077, 707] on li "paddock-3-8 50.34 ha" at bounding box center [1126, 700] width 300 height 31
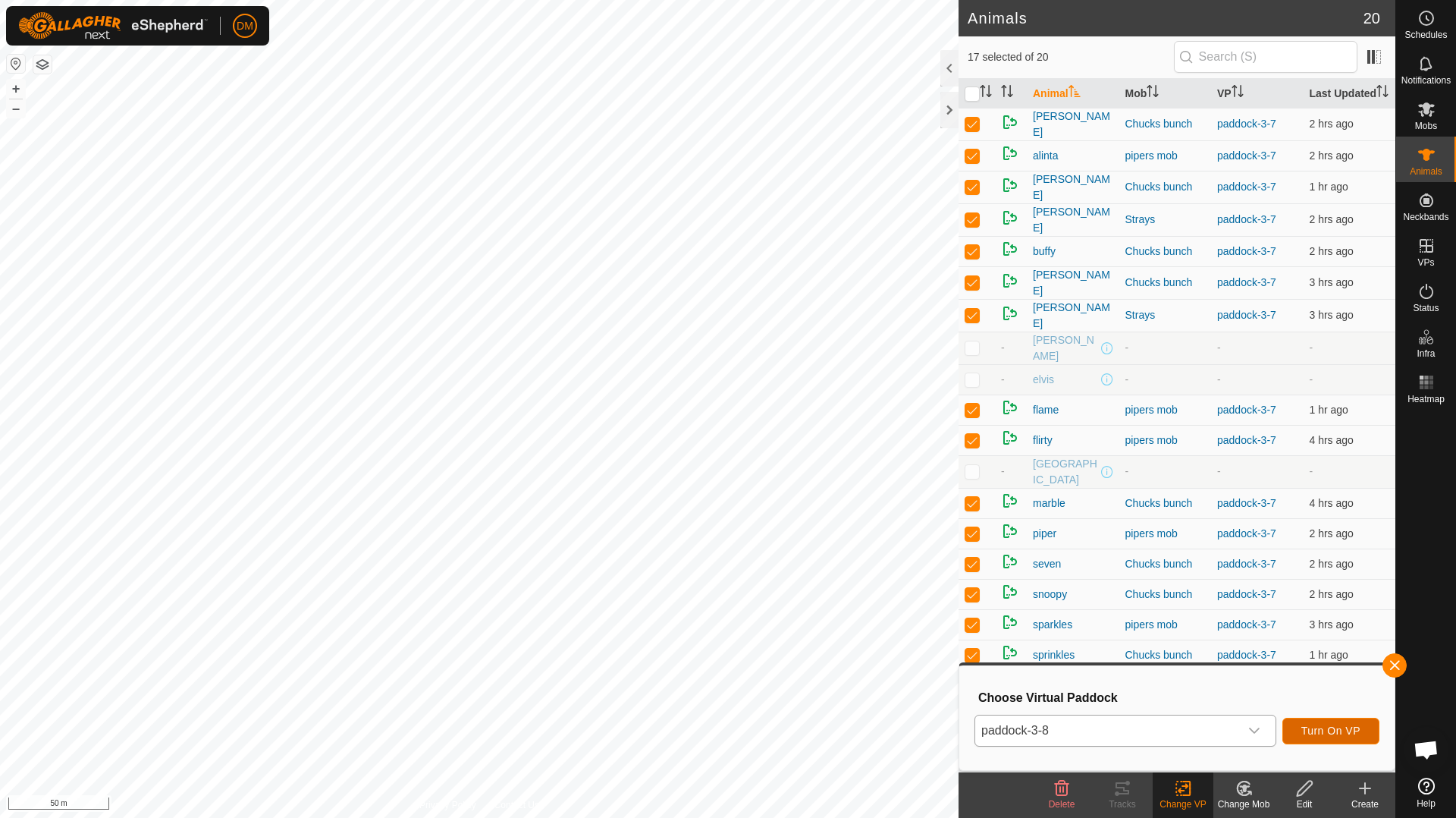
click at [1334, 729] on span "Turn On VP" at bounding box center [1331, 730] width 59 height 12
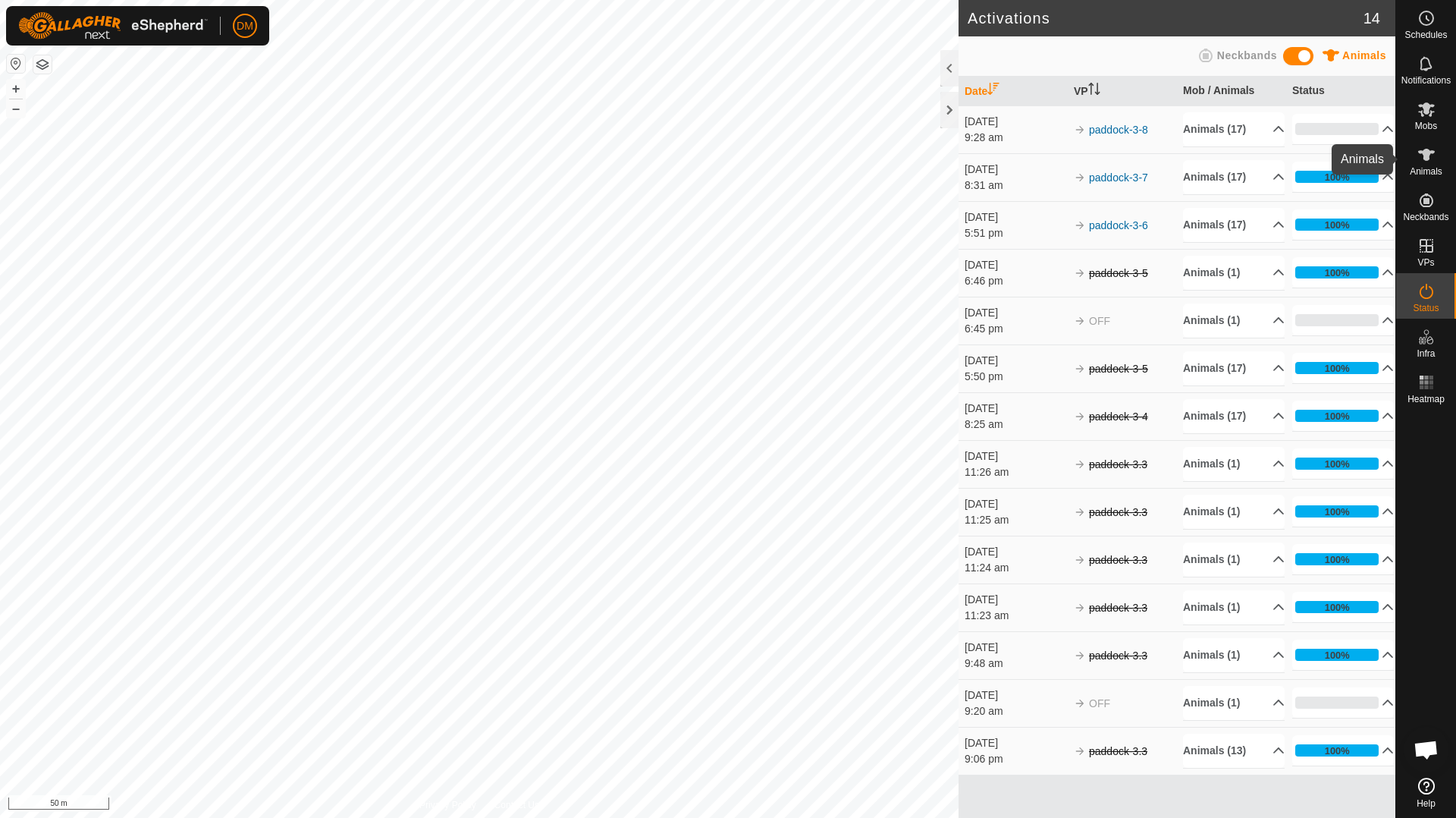
click at [1427, 170] on span "Animals" at bounding box center [1425, 171] width 32 height 9
